Goal: Information Seeking & Learning: Learn about a topic

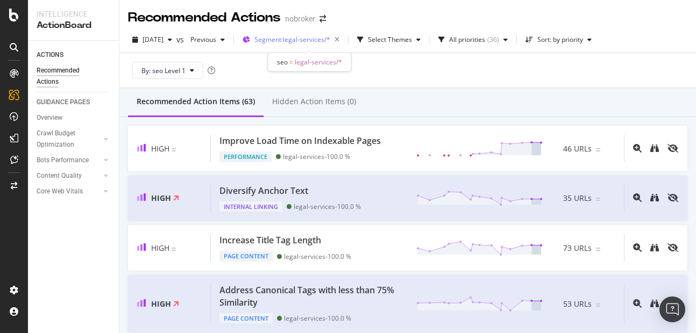
click at [330, 41] on span "Segment: legal-services/*" at bounding box center [292, 39] width 76 height 9
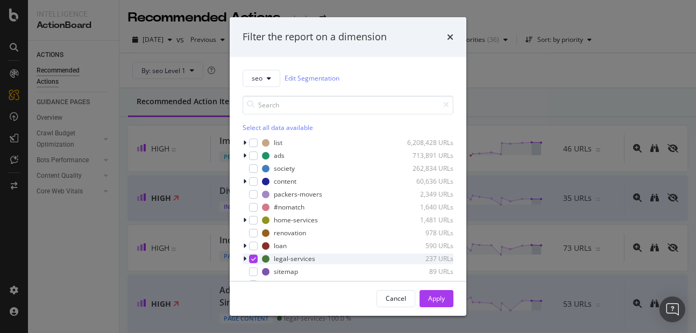
click at [244, 256] on icon "modal" at bounding box center [244, 259] width 3 height 6
click at [440, 295] on div "Apply" at bounding box center [436, 298] width 17 height 9
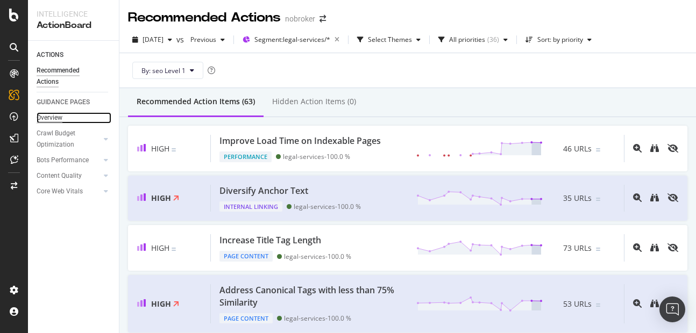
click at [51, 116] on div "Overview" at bounding box center [50, 117] width 26 height 11
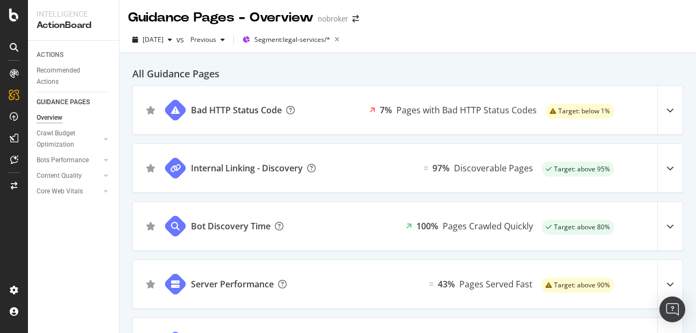
click at [307, 109] on div "Bad HTTP Status Code" at bounding box center [220, 110] width 175 height 48
click at [666, 110] on icon at bounding box center [670, 110] width 8 height 8
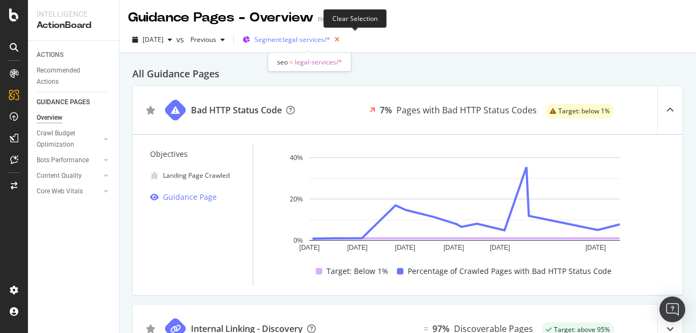
click at [344, 41] on icon "button" at bounding box center [336, 39] width 13 height 15
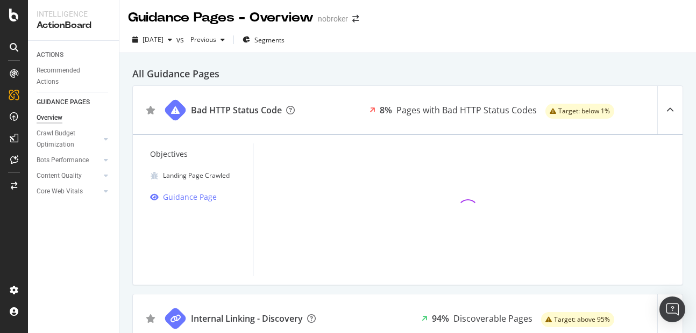
click at [113, 154] on div "Bots Performance" at bounding box center [78, 161] width 82 height 16
click at [104, 162] on icon at bounding box center [106, 160] width 4 height 6
click at [105, 175] on icon at bounding box center [106, 176] width 4 height 6
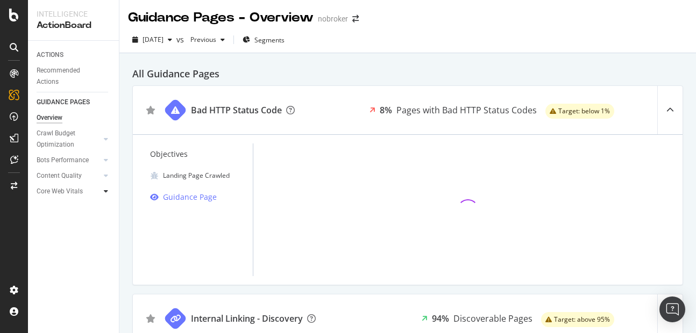
click at [109, 190] on div at bounding box center [106, 191] width 11 height 11
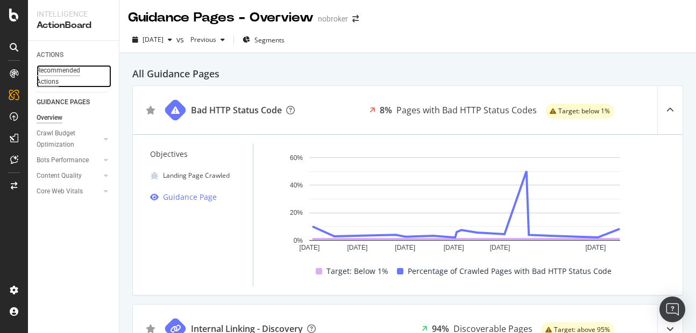
click at [52, 79] on div "Recommended Actions" at bounding box center [69, 76] width 65 height 23
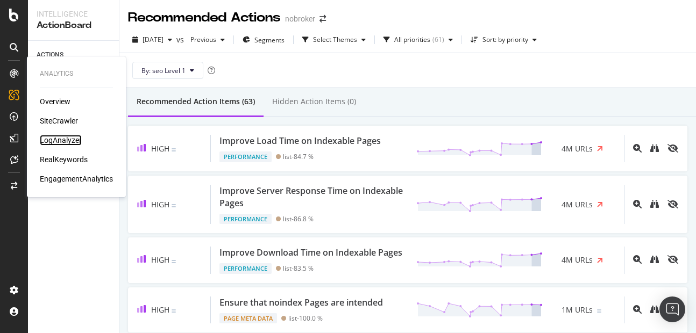
click at [61, 137] on div "LogAnalyzer" at bounding box center [61, 140] width 42 height 11
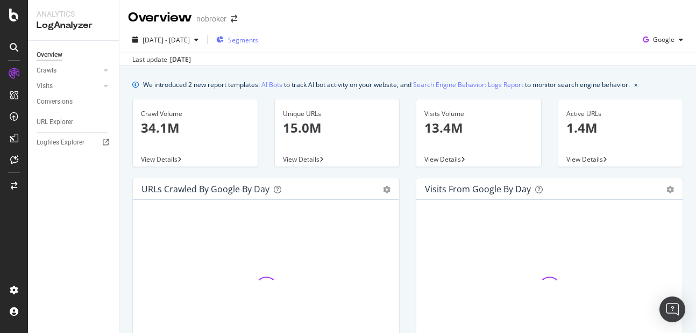
click at [258, 47] on div "Segments" at bounding box center [237, 40] width 42 height 16
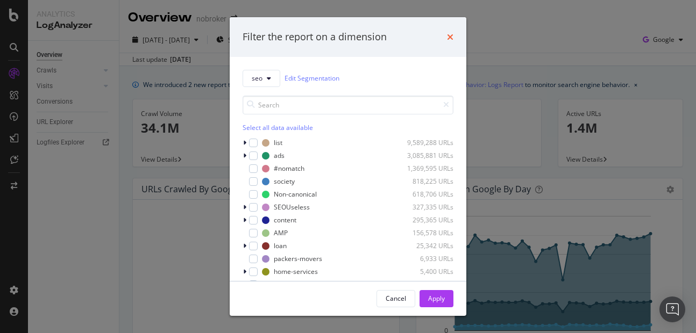
click at [450, 40] on icon "times" at bounding box center [450, 37] width 6 height 9
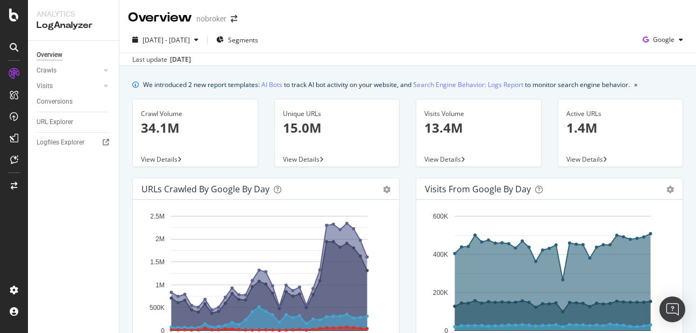
click at [323, 41] on div "2025 Aug. 15th - Sep. 13th Segments Google" at bounding box center [407, 42] width 577 height 22
click at [73, 121] on div "URL Explorer" at bounding box center [55, 122] width 37 height 11
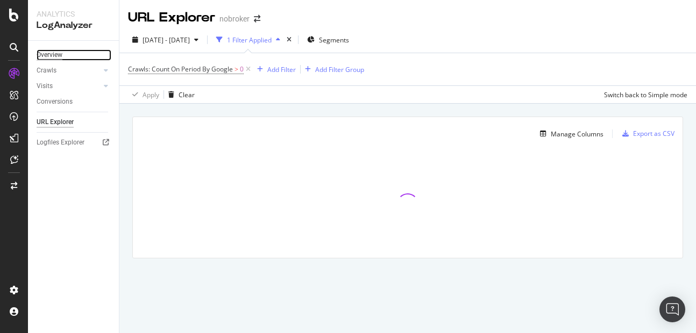
click at [53, 56] on div "Overview" at bounding box center [50, 54] width 26 height 11
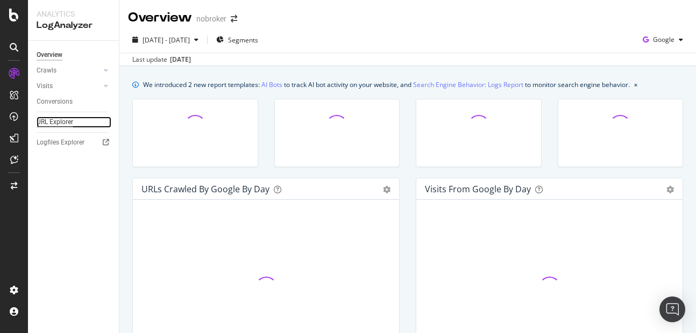
click at [50, 118] on div "URL Explorer" at bounding box center [55, 122] width 37 height 11
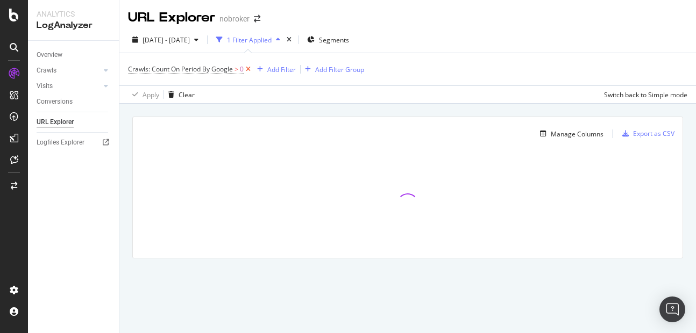
click at [249, 72] on icon at bounding box center [248, 69] width 9 height 11
click at [149, 68] on div "Add Filter" at bounding box center [157, 69] width 29 height 9
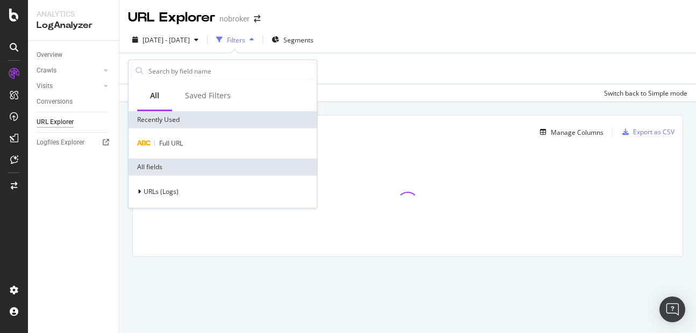
click at [173, 136] on div "Full URL" at bounding box center [223, 144] width 188 height 30
click at [173, 138] on div "Full URL" at bounding box center [223, 143] width 184 height 13
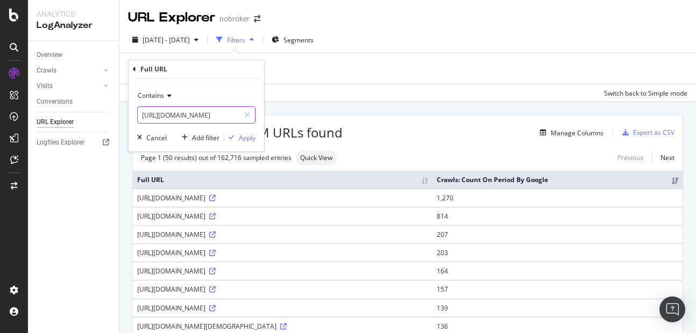
click at [174, 118] on input "https://furniture.nobroker.in/" at bounding box center [189, 114] width 102 height 17
type input "property-management"
click at [247, 140] on div "Apply" at bounding box center [247, 137] width 17 height 9
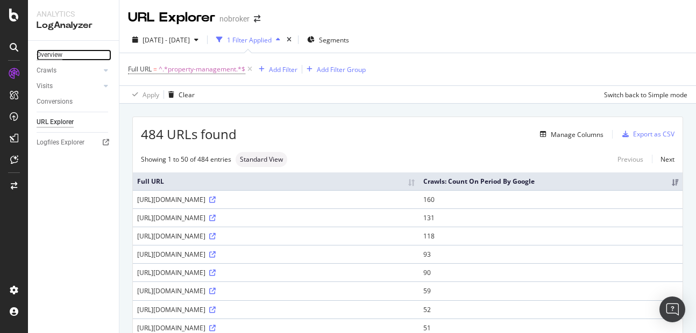
click at [52, 56] on div "Overview" at bounding box center [50, 54] width 26 height 11
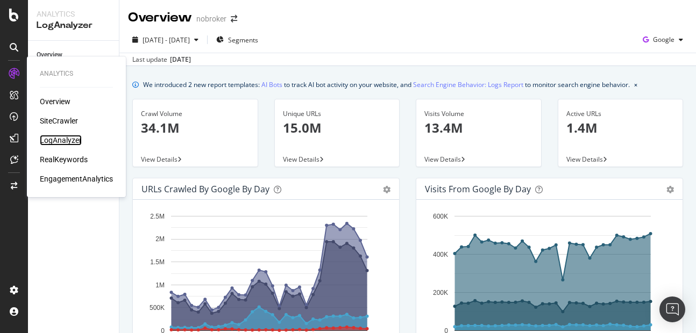
click at [62, 135] on div "LogAnalyzer" at bounding box center [61, 140] width 42 height 11
